Goal: Transaction & Acquisition: Obtain resource

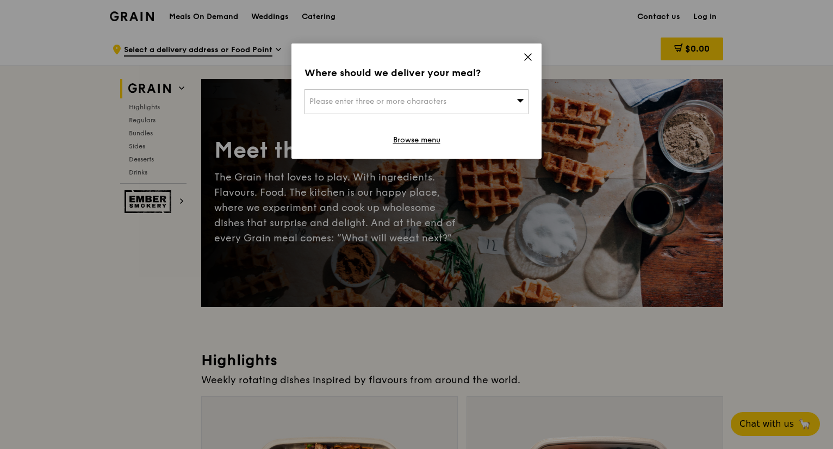
click at [527, 61] on icon at bounding box center [528, 57] width 10 height 10
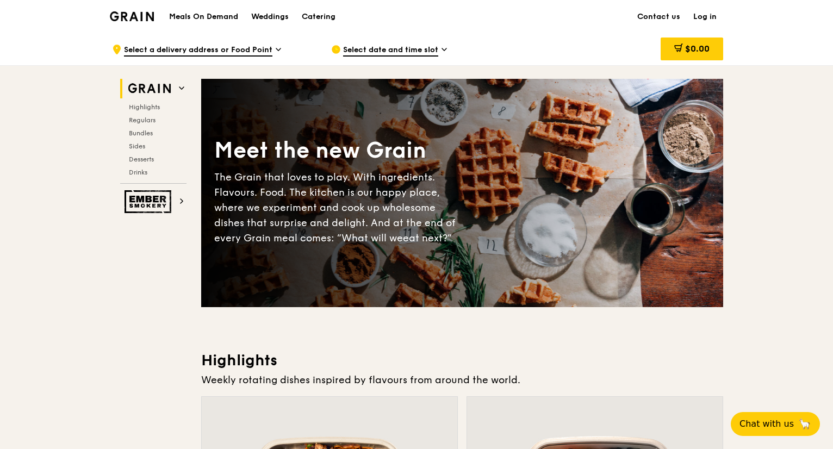
click at [218, 18] on h1 "Meals On Demand" at bounding box center [203, 16] width 69 height 11
click at [209, 16] on h1 "Meals On Demand" at bounding box center [203, 16] width 69 height 11
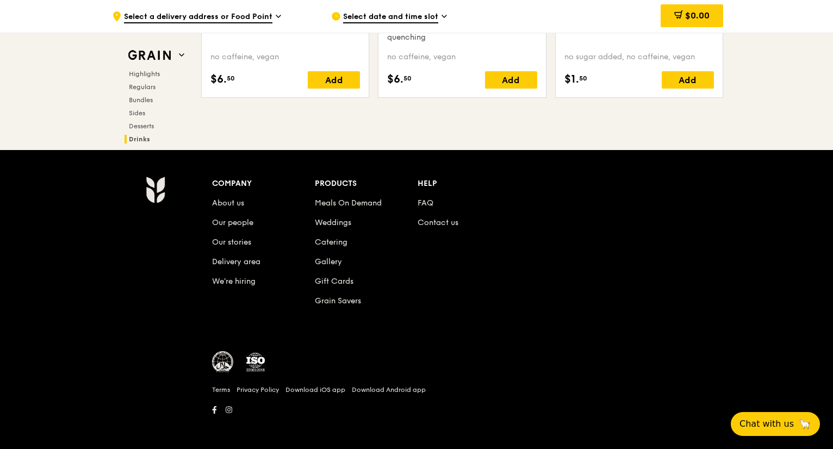
scroll to position [4505, 0]
click at [348, 199] on link "Meals On Demand" at bounding box center [348, 202] width 67 height 9
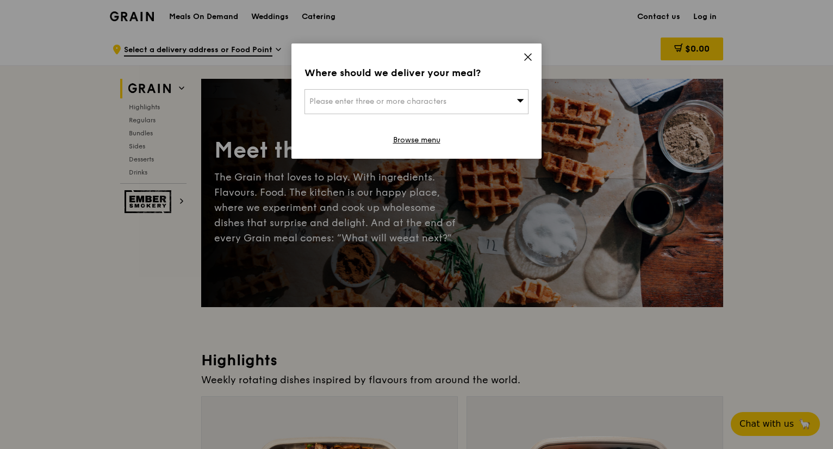
click at [530, 56] on icon at bounding box center [528, 57] width 10 height 10
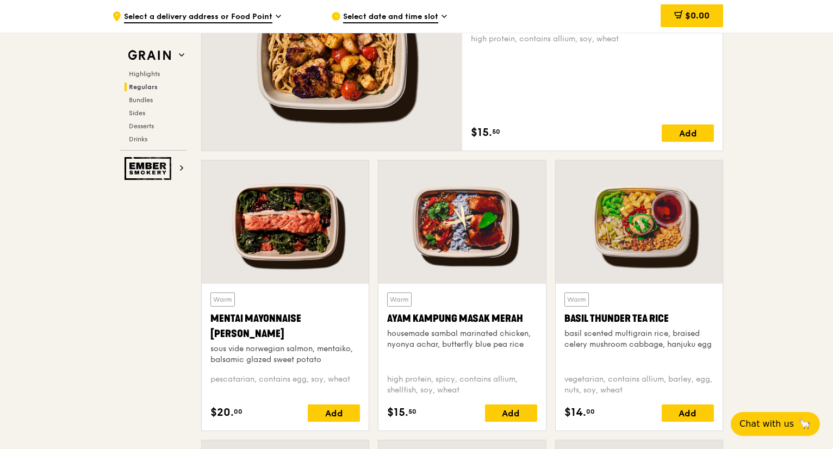
scroll to position [978, 0]
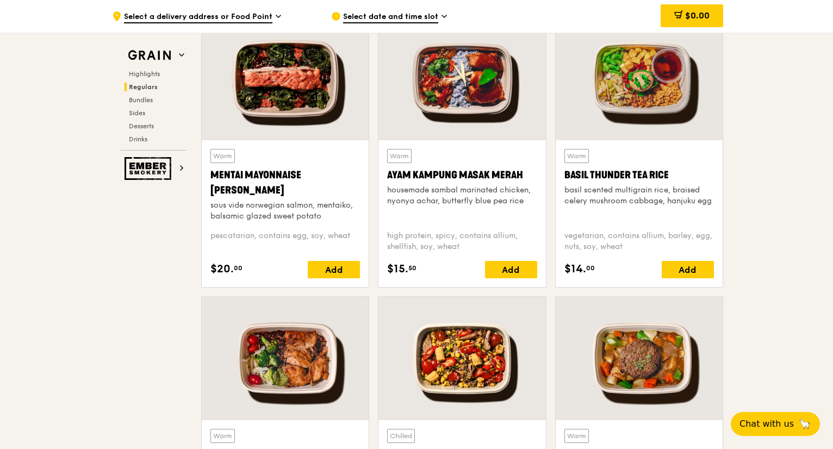
click at [441, 17] on icon at bounding box center [443, 16] width 5 height 10
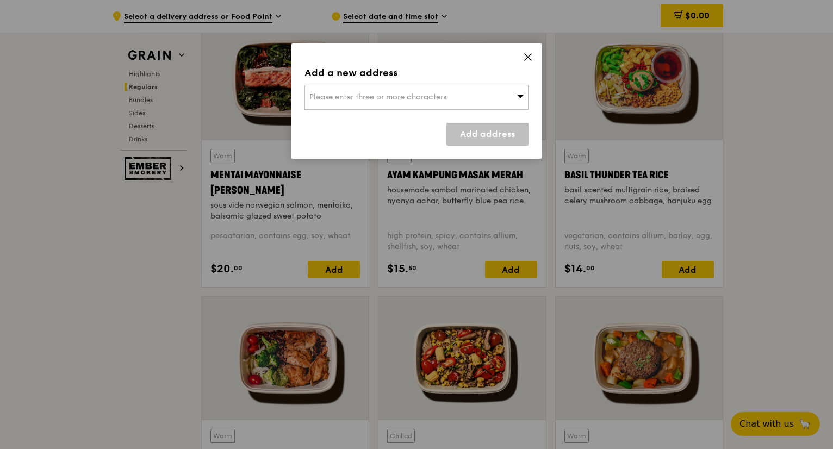
click at [526, 57] on icon at bounding box center [528, 57] width 10 height 10
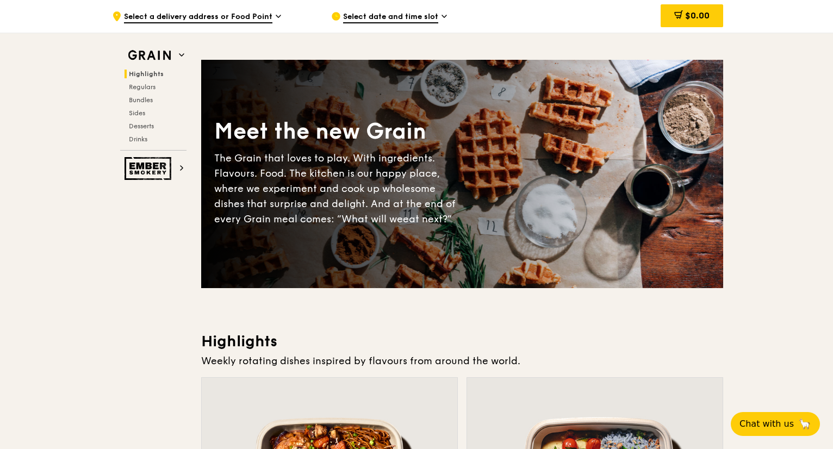
scroll to position [0, 0]
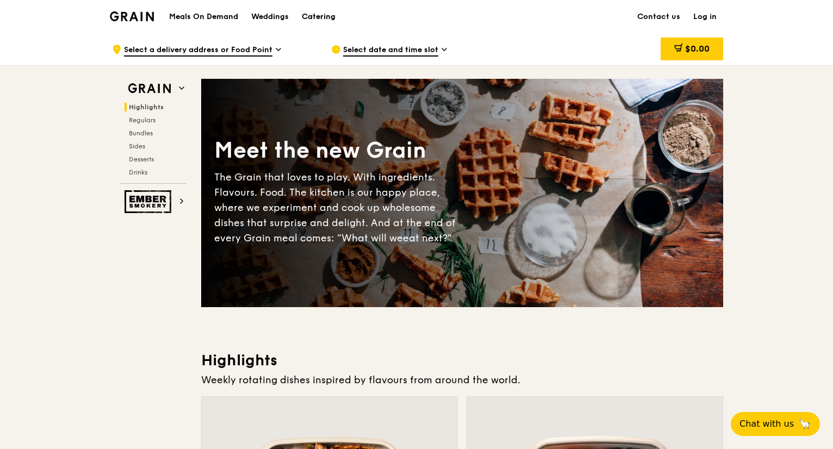
click at [329, 15] on div "Catering" at bounding box center [319, 17] width 34 height 33
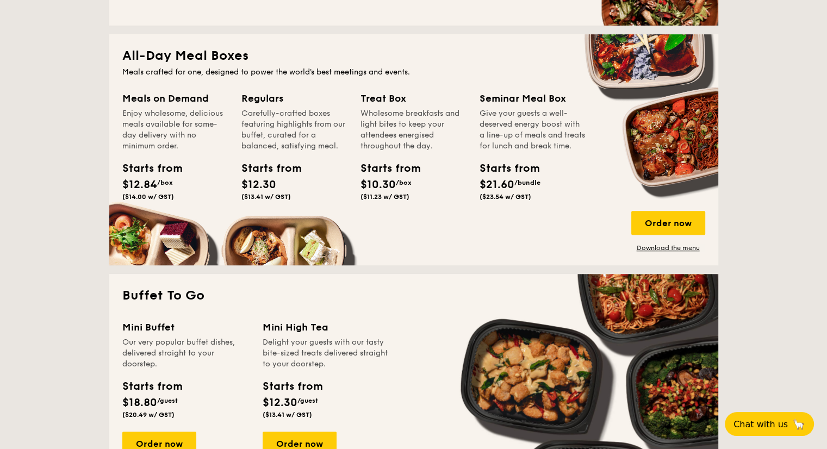
scroll to position [652, 0]
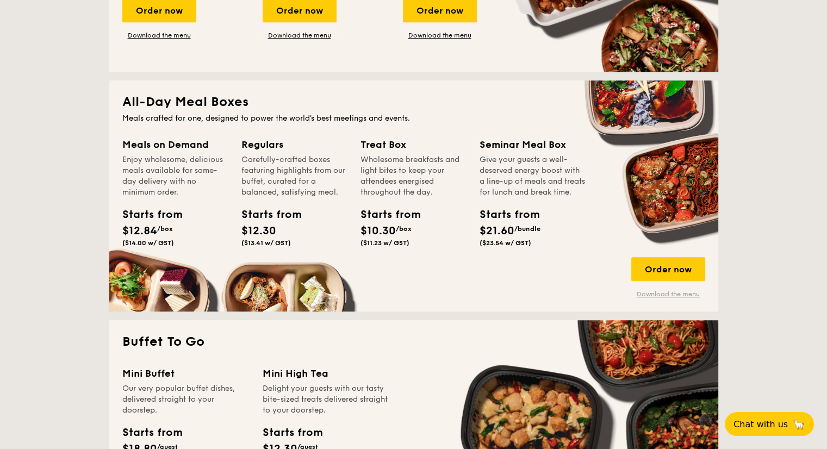
click at [665, 295] on link "Download the menu" at bounding box center [668, 294] width 74 height 9
